Goal: Obtain resource: Download file/media

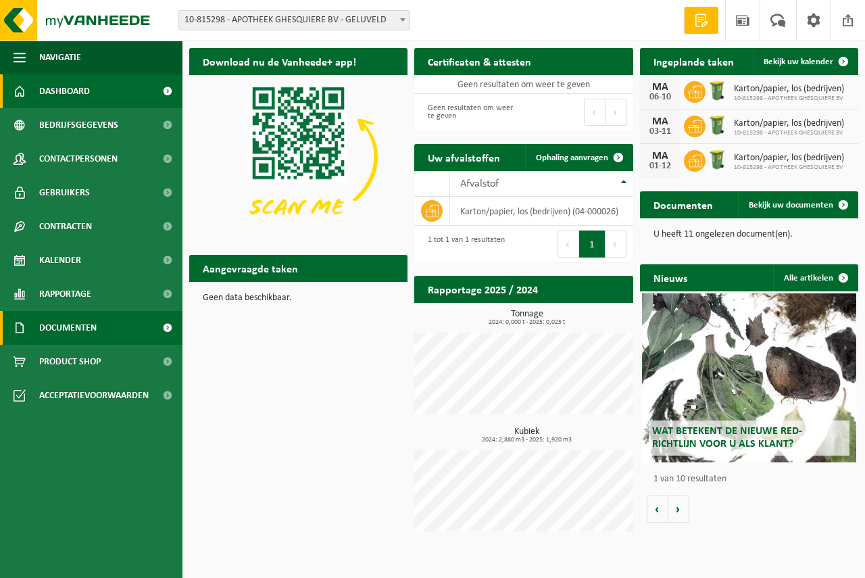
click at [57, 337] on span "Documenten" at bounding box center [67, 328] width 57 height 34
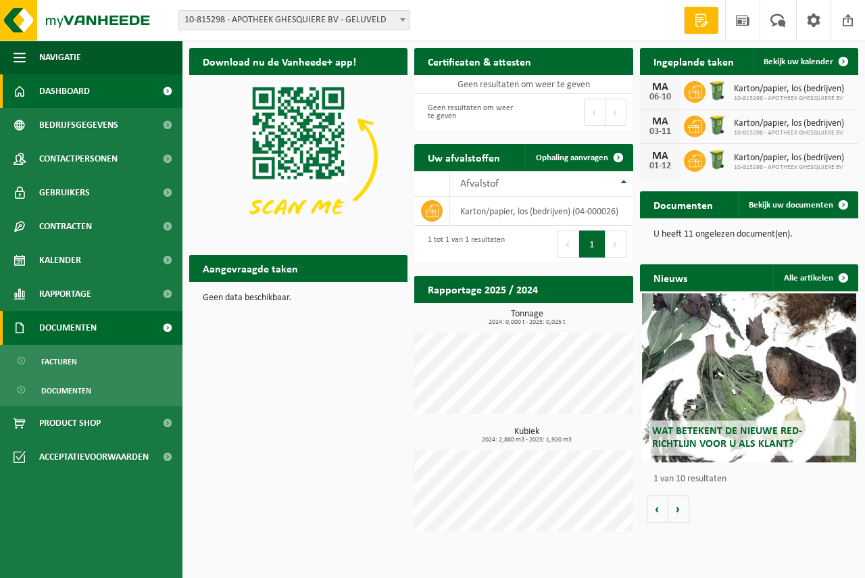
click at [69, 333] on span "Documenten" at bounding box center [67, 328] width 57 height 34
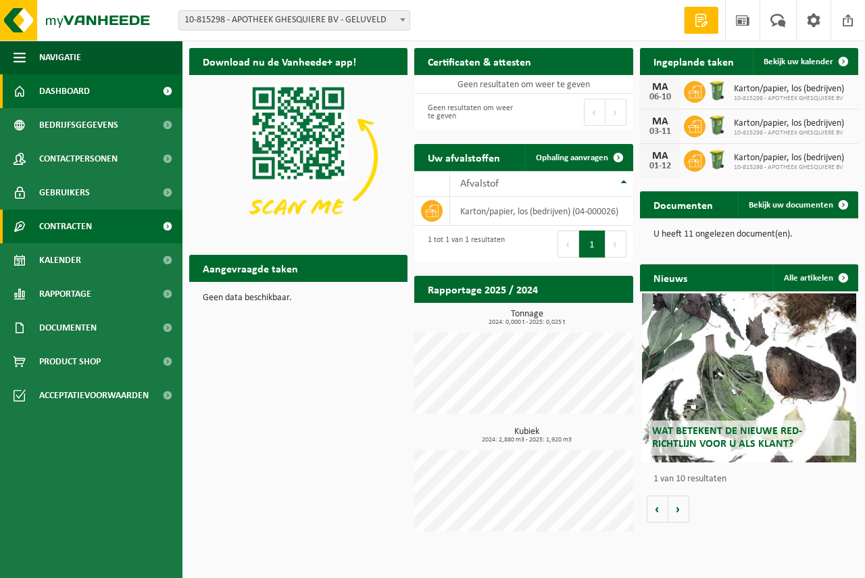
click at [82, 235] on span "Contracten" at bounding box center [65, 227] width 53 height 34
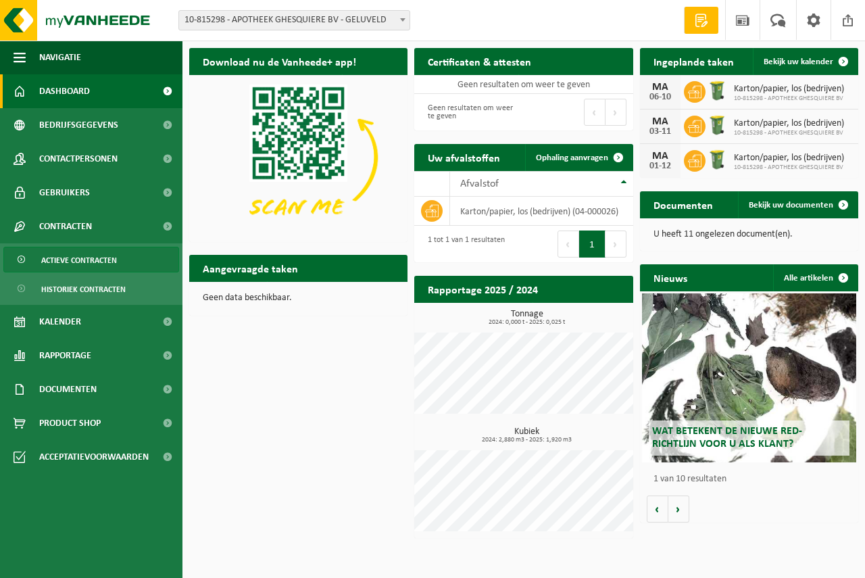
click at [68, 326] on span "Kalender" at bounding box center [60, 322] width 42 height 34
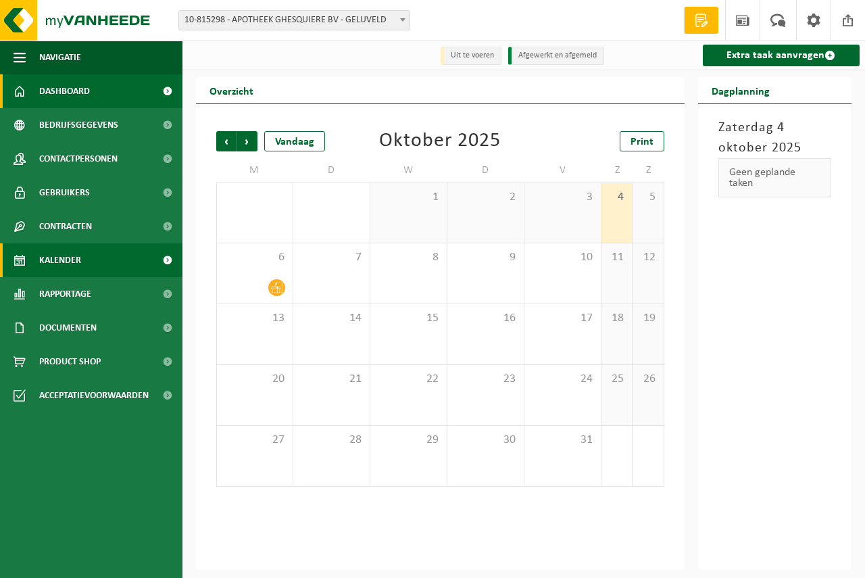
click at [88, 105] on span "Dashboard" at bounding box center [64, 91] width 51 height 34
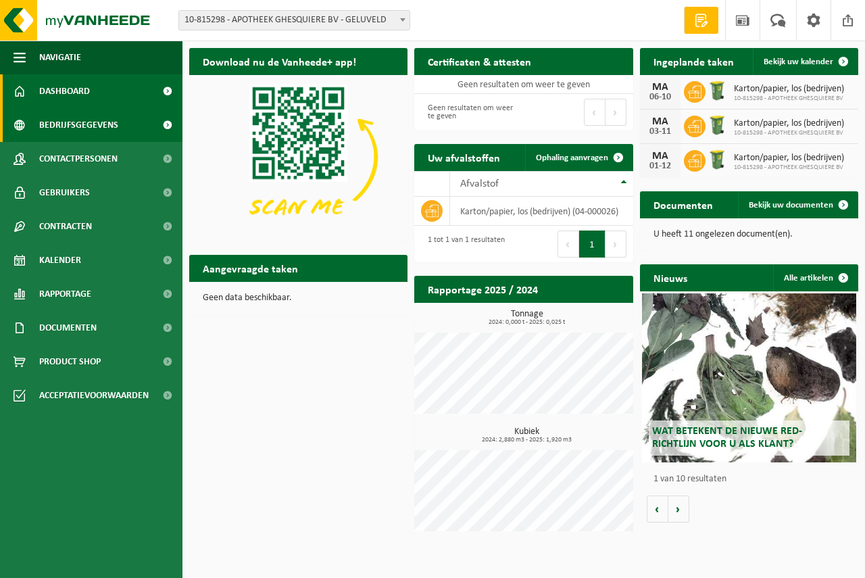
click at [70, 124] on span "Bedrijfsgegevens" at bounding box center [78, 125] width 79 height 34
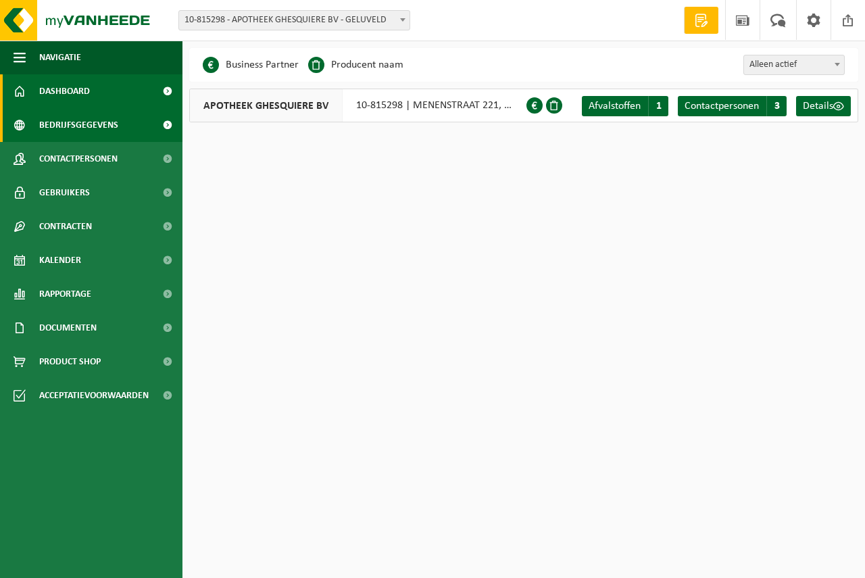
click at [75, 93] on span "Dashboard" at bounding box center [64, 91] width 51 height 34
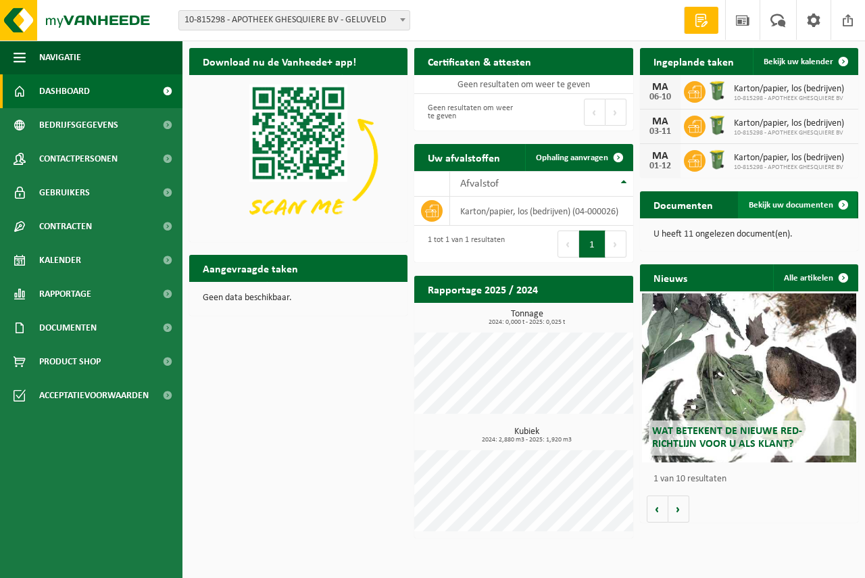
click at [767, 201] on span "Bekijk uw documenten" at bounding box center [791, 205] width 85 height 9
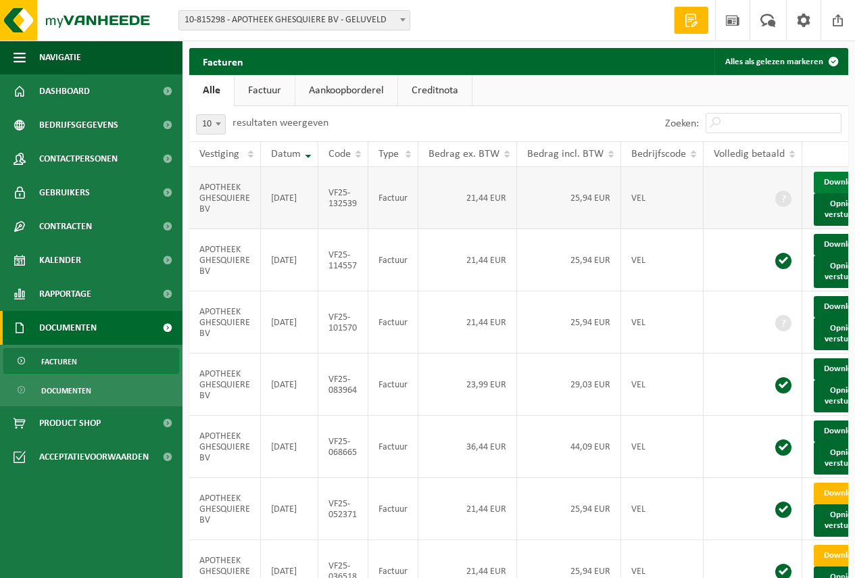
click at [836, 181] on link "Download" at bounding box center [847, 183] width 66 height 22
click at [826, 318] on link "Download" at bounding box center [847, 307] width 66 height 22
